Goal: Information Seeking & Learning: Learn about a topic

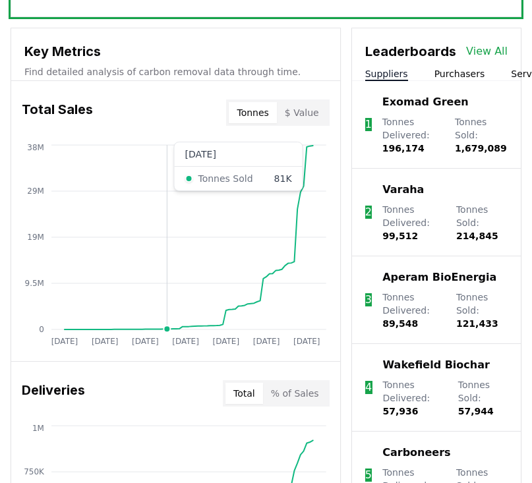
scroll to position [583, 0]
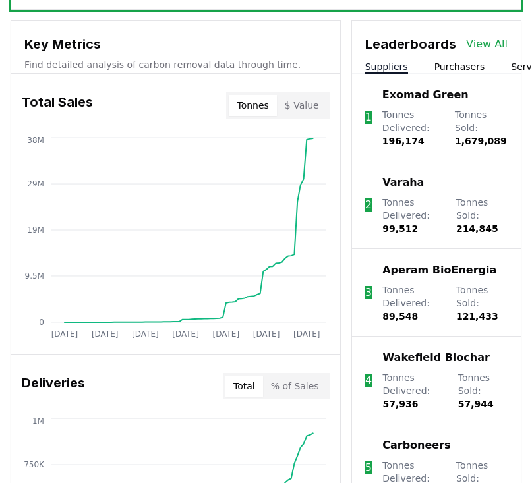
click at [450, 76] on li "1 Exomad Green Tonnes Delivered : 196,174 Tonnes Sold : 1,679,089" at bounding box center [436, 118] width 169 height 88
click at [450, 66] on button "Purchasers" at bounding box center [459, 66] width 51 height 13
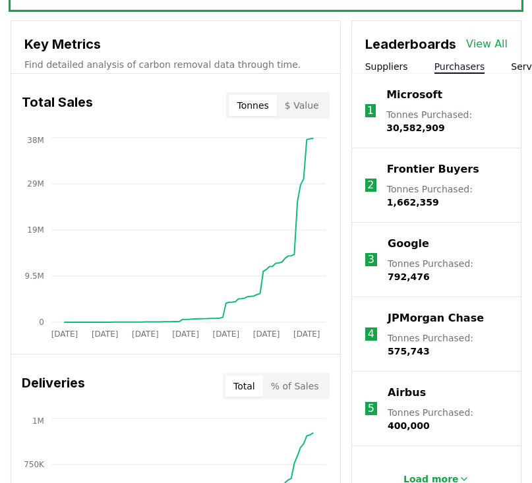
click at [388, 75] on li "1 Microsoft Tonnes Purchased : 30,582,909" at bounding box center [436, 111] width 169 height 75
click at [388, 65] on button "Suppliers" at bounding box center [386, 66] width 43 height 13
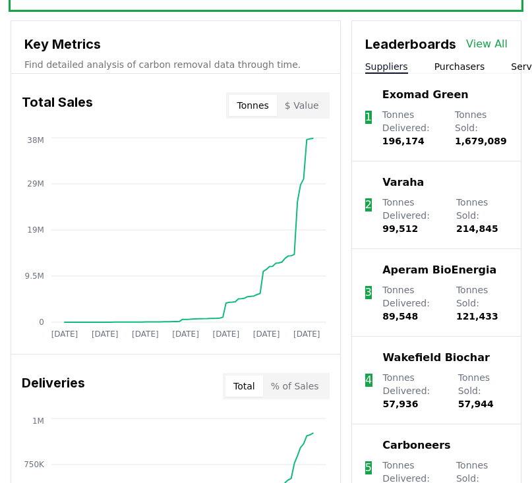
click at [456, 63] on button "Purchasers" at bounding box center [459, 66] width 51 height 13
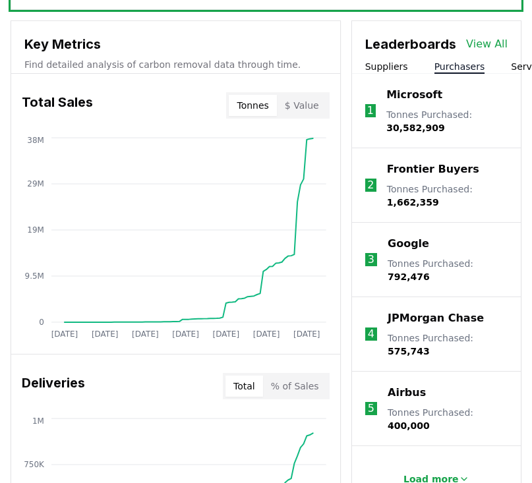
click at [386, 66] on button "Suppliers" at bounding box center [386, 66] width 43 height 13
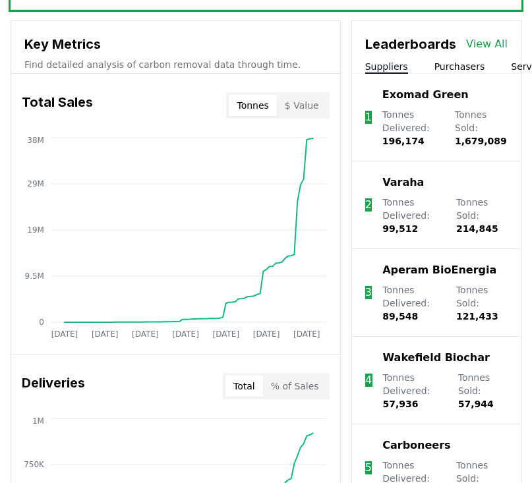
click at [436, 65] on button "Purchasers" at bounding box center [459, 66] width 51 height 13
click at [386, 69] on button "Suppliers" at bounding box center [386, 66] width 43 height 13
click at [511, 65] on button "Services" at bounding box center [530, 66] width 39 height 13
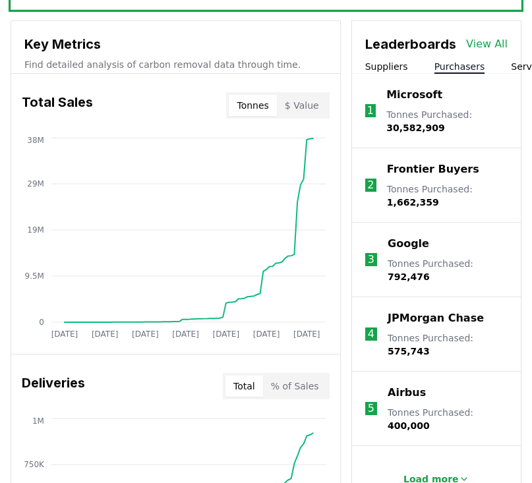
click at [457, 67] on button "Purchasers" at bounding box center [459, 66] width 51 height 13
click at [309, 107] on button "$ Value" at bounding box center [302, 105] width 50 height 21
click at [262, 108] on button "Tonnes" at bounding box center [252, 105] width 47 height 21
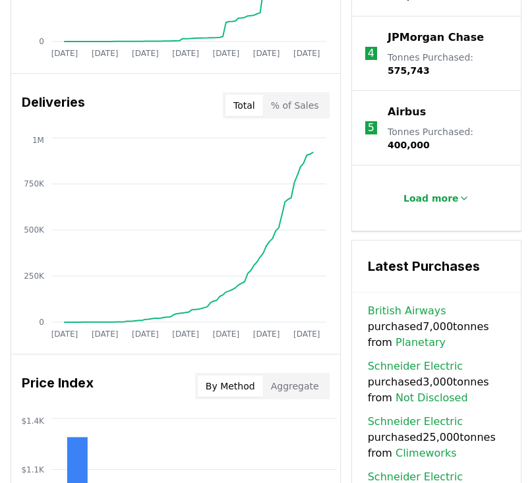
scroll to position [863, 0]
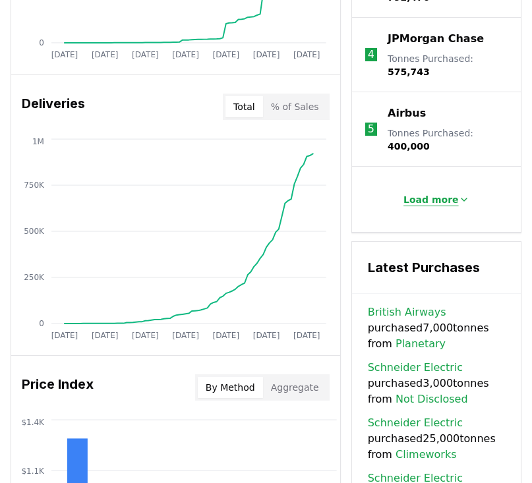
click at [434, 187] on button "Load more" at bounding box center [436, 200] width 87 height 26
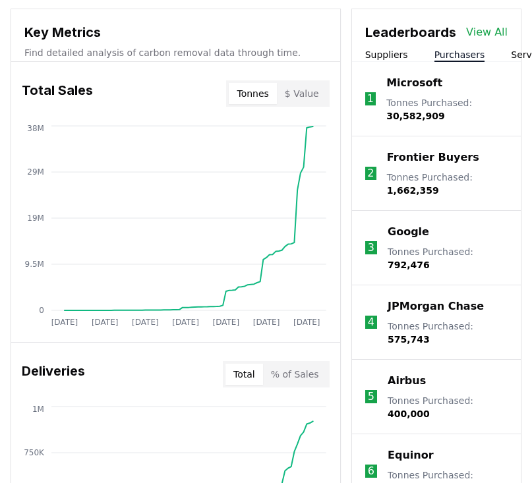
scroll to position [595, 0]
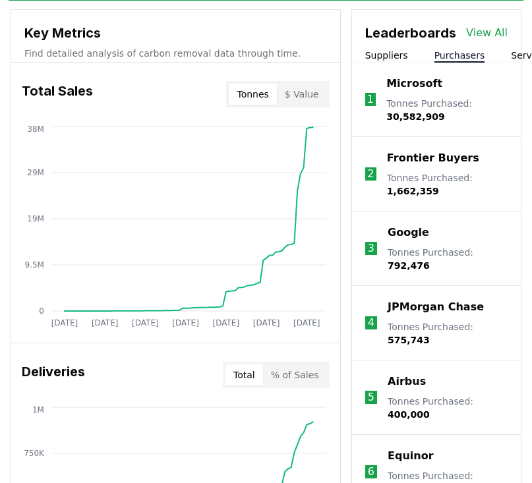
click at [302, 93] on button "$ Value" at bounding box center [302, 94] width 50 height 21
click at [260, 94] on button "Tonnes" at bounding box center [252, 94] width 47 height 21
click at [287, 93] on button "$ Value" at bounding box center [302, 94] width 50 height 21
click at [266, 94] on button "Tonnes" at bounding box center [252, 94] width 47 height 21
click at [308, 101] on button "$ Value" at bounding box center [302, 94] width 50 height 21
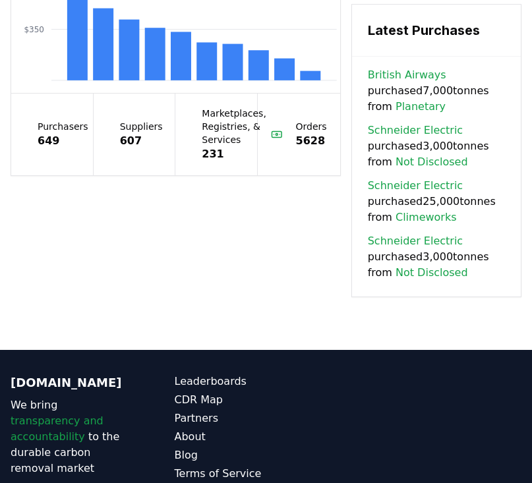
scroll to position [1406, 0]
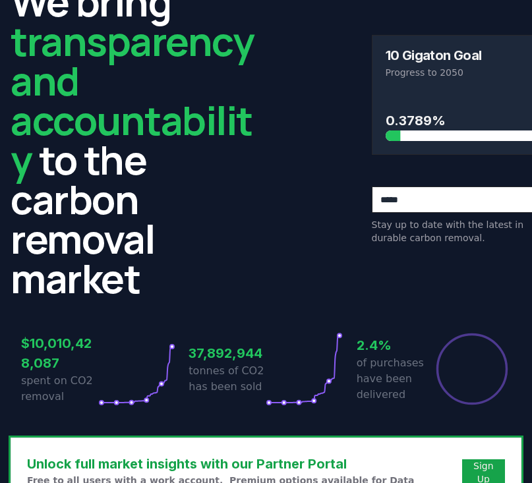
scroll to position [0, 0]
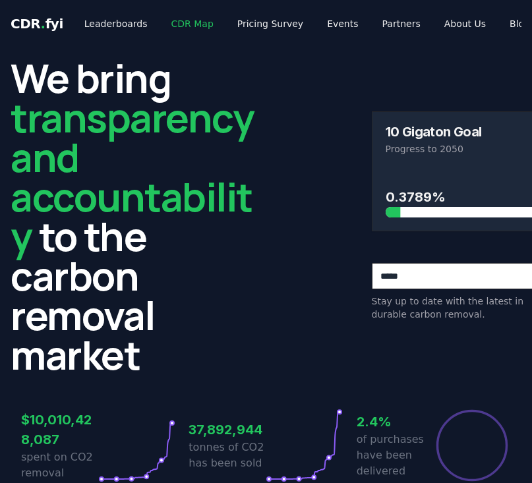
click at [169, 22] on link "CDR Map" at bounding box center [192, 24] width 63 height 24
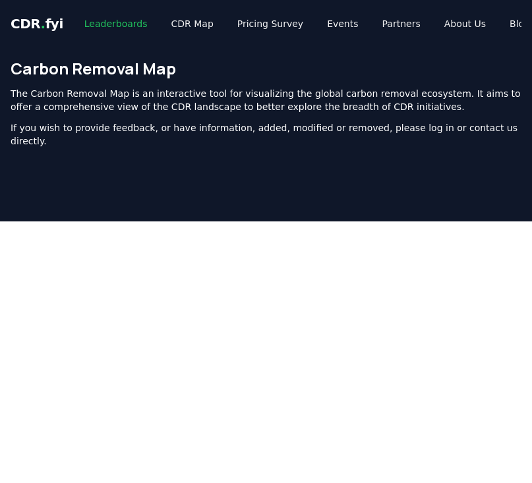
click at [116, 20] on link "Leaderboards" at bounding box center [116, 24] width 84 height 24
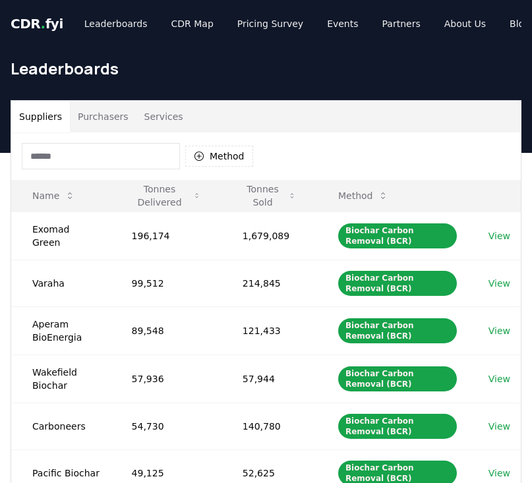
click at [330, 115] on div "Suppliers Purchasers Services" at bounding box center [266, 117] width 510 height 32
